Goal: Use online tool/utility: Utilize a website feature to perform a specific function

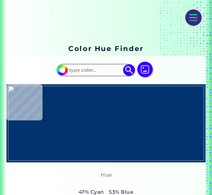
scroll to position [70, 0]
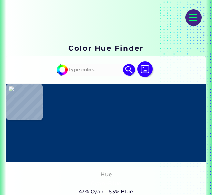
type input "#765951"
type input "#000000"
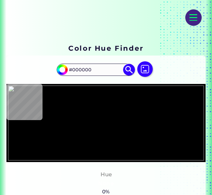
type input "#765951"
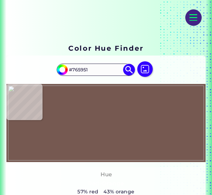
type input "#ed6d5f"
type input "#ED6D5F"
type input "#f56d5f"
type input "#F56D5F"
type input "#f56d5d"
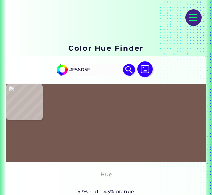
type input "#F56D5D"
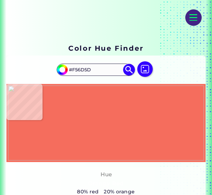
click at [80, 122] on img at bounding box center [106, 122] width 196 height 75
type input "#f56d5f"
type input "#F56D5F"
drag, startPoint x: 92, startPoint y: 69, endPoint x: 66, endPoint y: 68, distance: 25.8
click at [66, 68] on div "#f56d5f #F56D5F Acadia ◉ Acid Green ◉ Aero Blue ◉ Alabaster ◉ Albescent White ◉…" at bounding box center [96, 70] width 78 height 13
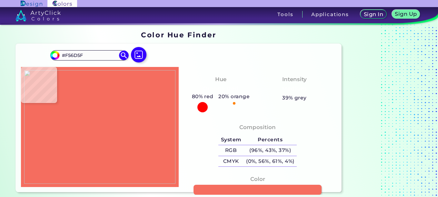
type input "#f2f1ef"
type input "#F2F1EF"
type input "#0e8e9b"
type input "#0E8E9B"
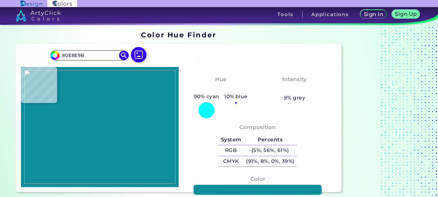
type input "#000000"
type input "#b2d4c4"
type input "#B2D4C4"
type input "#f56d5f"
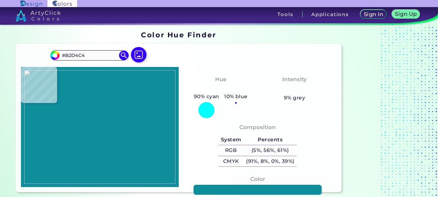
type input "#F56D5F"
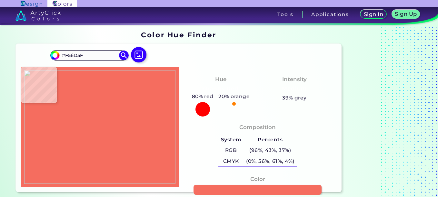
type input "#f56d5d"
type input "#F56D5D"
drag, startPoint x: 85, startPoint y: 56, endPoint x: 58, endPoint y: 53, distance: 27.0
click at [58, 53] on div "#f56d5d #F56D5D Acadia ◉ Acid Green ◉ Aero Blue ◉ Alabaster ◉ Albescent White ◉…" at bounding box center [89, 55] width 78 height 10
type input "#f2f1ef"
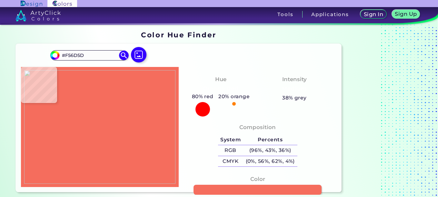
type input "#F2F1EF"
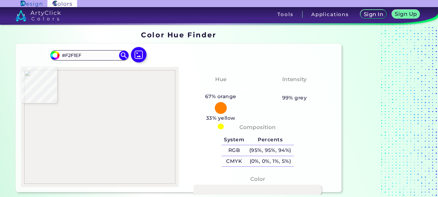
type input "#0e8e9b"
type input "#0E8E9B"
type input "#b2d4c4"
type input "#B2D4C4"
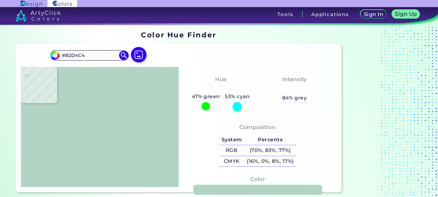
type input "#f56d5f"
type input "#F56D5F"
type input "#f56d5d"
type input "#F56D5D"
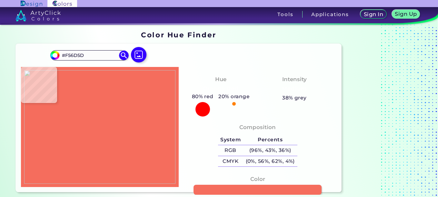
type input "#000000"
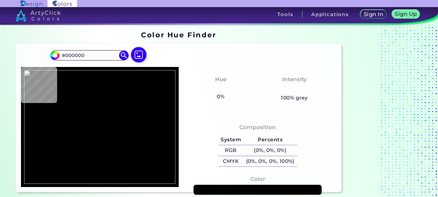
type input "#f56d5d"
type input "#F56D5D"
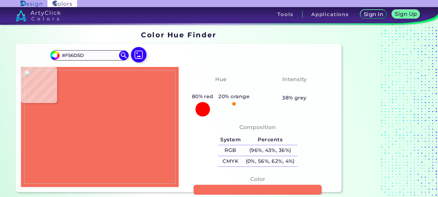
type input "#000000"
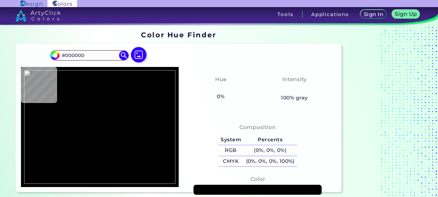
type input "#f56d5f"
type input "#F56D5F"
type input "#f56d5d"
type input "#F56D5D"
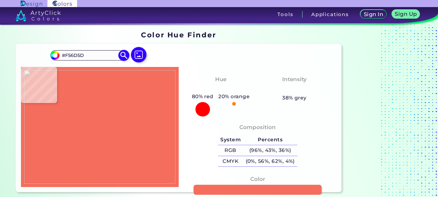
click at [94, 54] on input "#F56D5D" at bounding box center [89, 55] width 60 height 9
type input "#f56d5f"
type input "#F56D5F"
drag, startPoint x: 86, startPoint y: 54, endPoint x: 60, endPoint y: 53, distance: 26.1
click at [60, 53] on input "#F56D5F" at bounding box center [89, 55] width 60 height 9
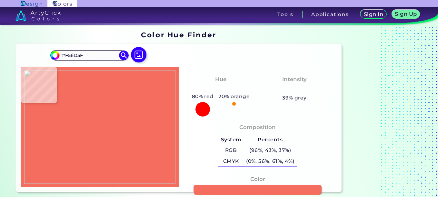
click at [196, 49] on div "#f56d5f #F56D5F Acadia ◉ Acid Green ◉ Aero Blue ◉ Alabaster ◉ Albescent White ◉…" at bounding box center [179, 118] width 326 height 149
click at [197, 44] on div "#f56d5f #F56D5F Acadia ◉ Acid Green ◉ Aero Blue ◉ Alabaster ◉ Albescent White ◉…" at bounding box center [179, 118] width 326 height 149
drag, startPoint x: 328, startPoint y: 37, endPoint x: 226, endPoint y: 43, distance: 101.7
click at [212, 43] on section "#f56d5f #F56D5F Acadia ◉ Acid Green ◉ Aero Blue ◉ Alabaster ◉ Albescent White ◉…" at bounding box center [178, 118] width 331 height 154
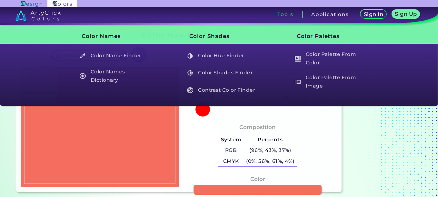
click at [212, 15] on h3 "Tools" at bounding box center [285, 14] width 16 height 5
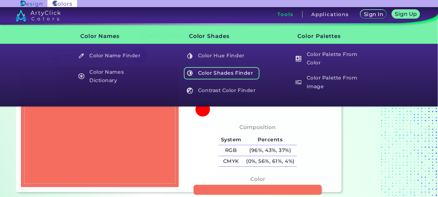
click at [212, 72] on h5 "Color Shades Finder" at bounding box center [222, 73] width 76 height 12
